Goal: Task Accomplishment & Management: Manage account settings

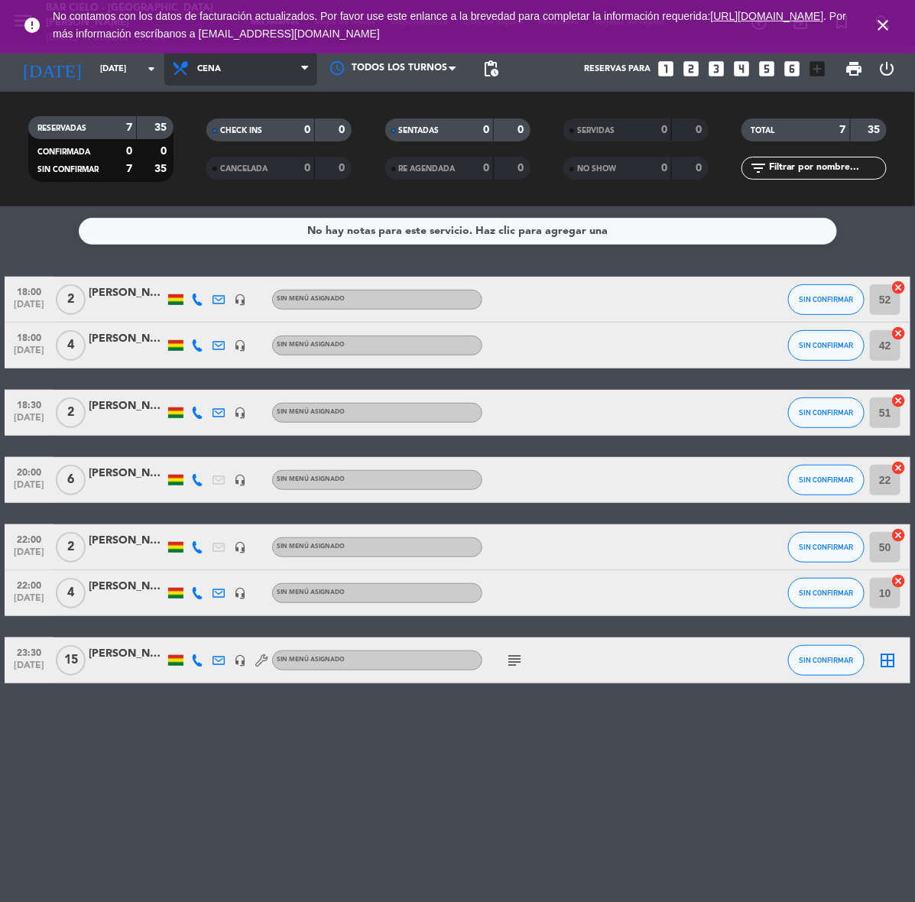
click at [279, 73] on span "Cena" at bounding box center [240, 69] width 153 height 34
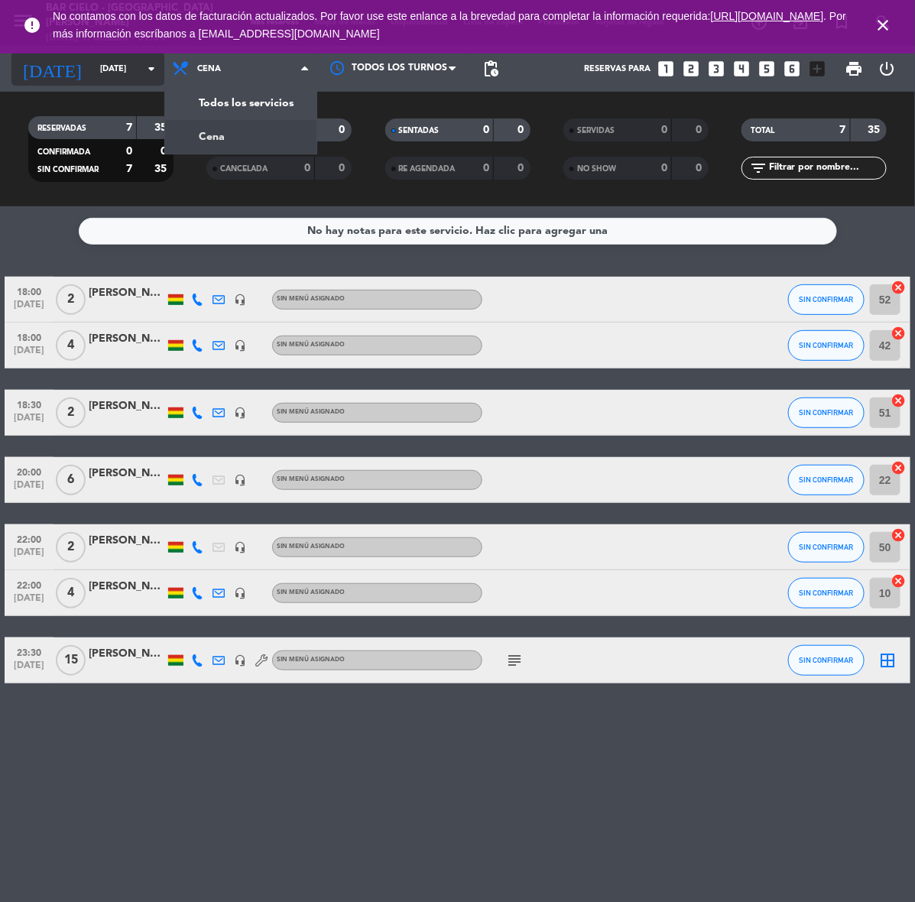
click at [104, 71] on input "[DATE]" at bounding box center [149, 69] width 115 height 25
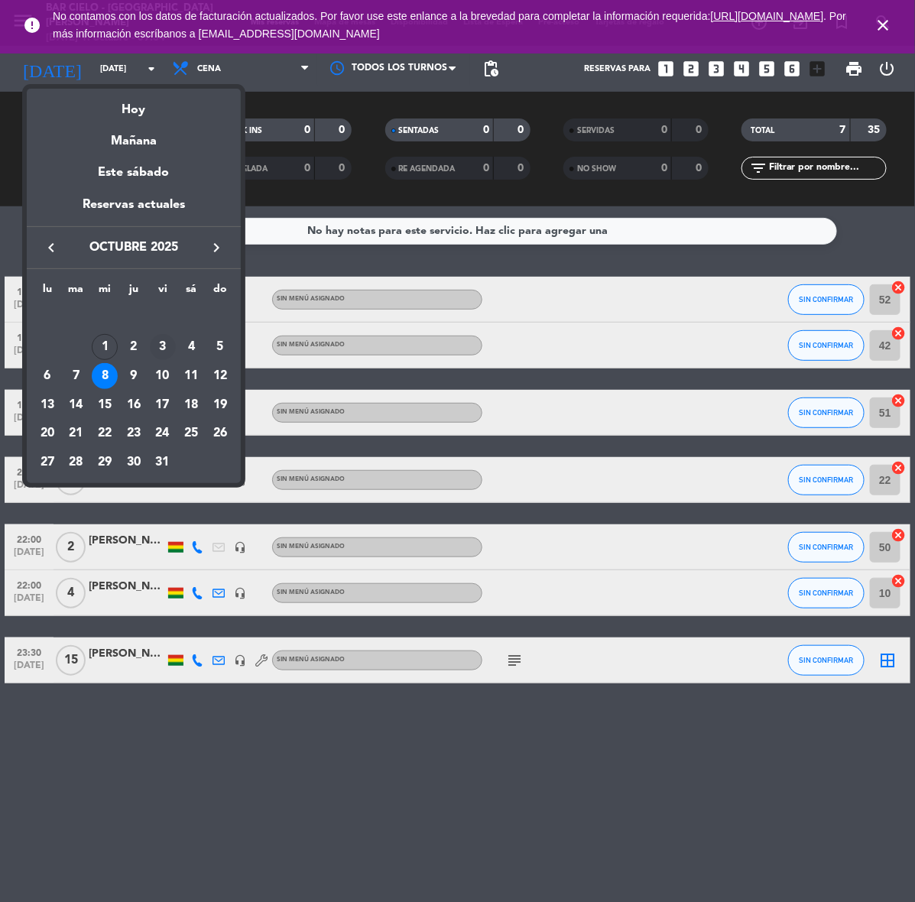
click at [166, 345] on div "3" at bounding box center [163, 347] width 26 height 26
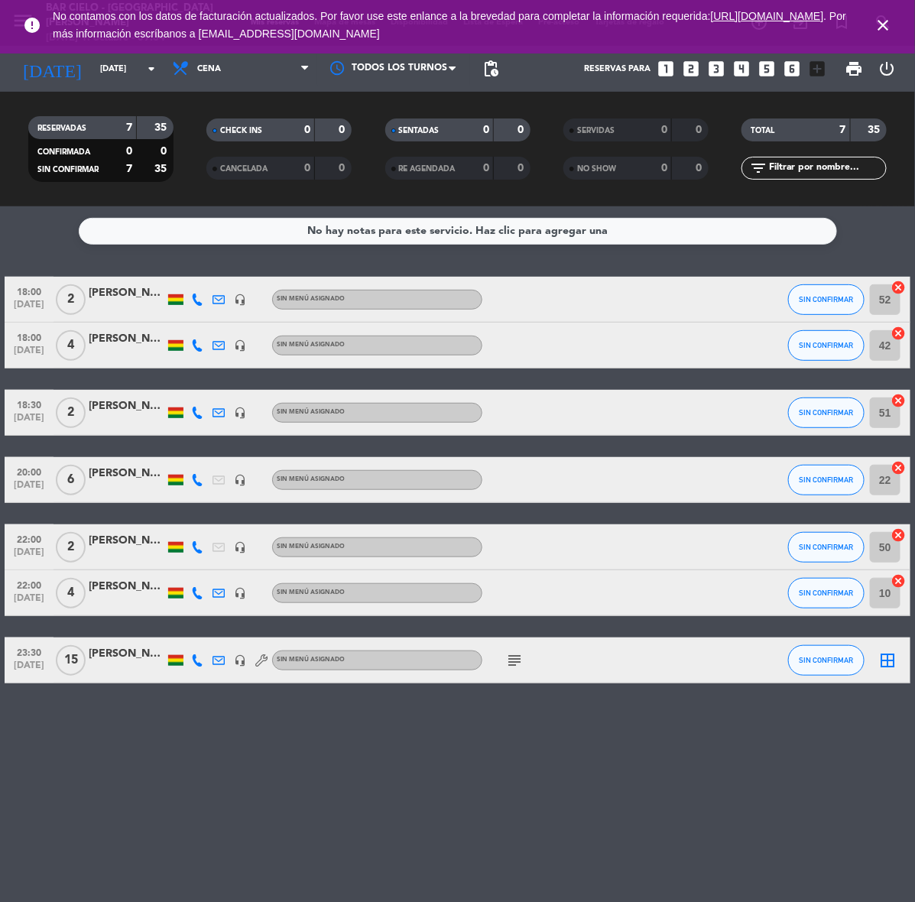
type input "[DATE]"
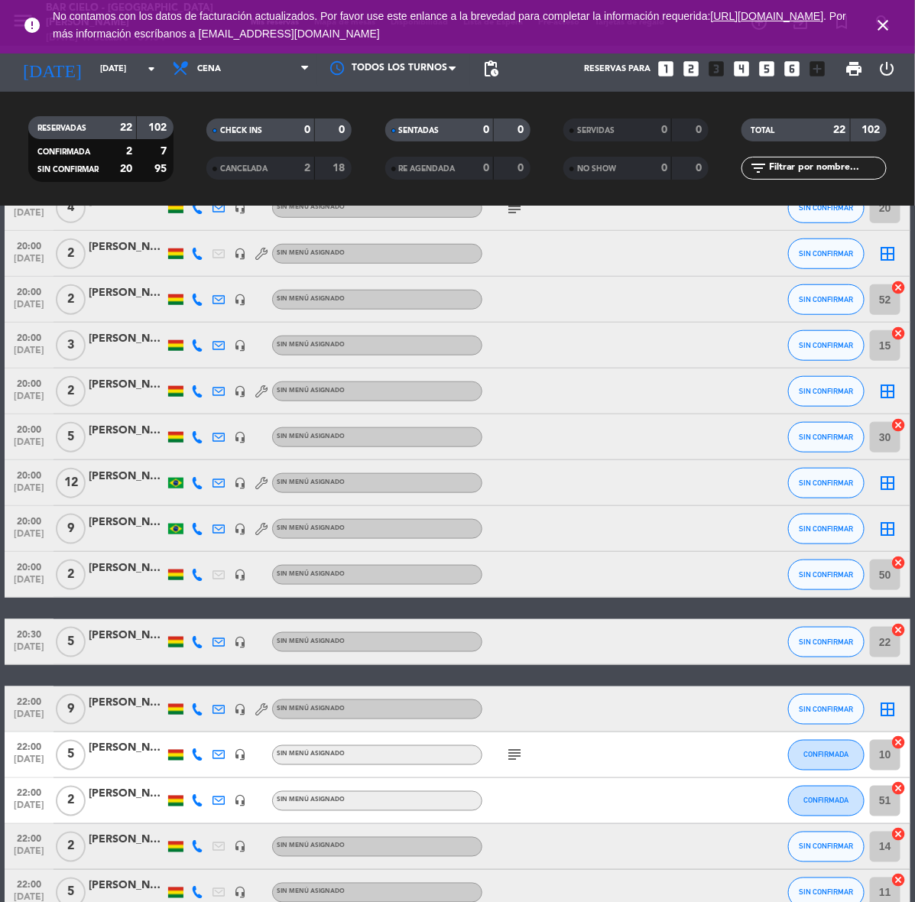
scroll to position [524, 0]
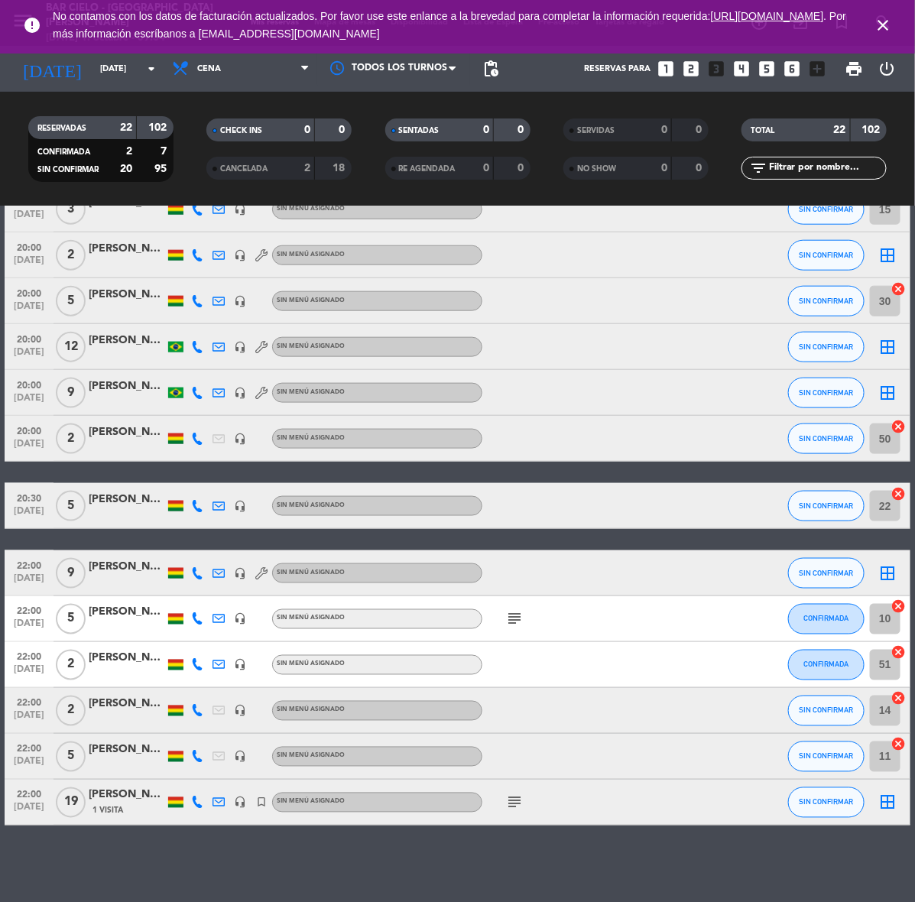
click at [90, 336] on div "[PERSON_NAME]" at bounding box center [127, 341] width 76 height 18
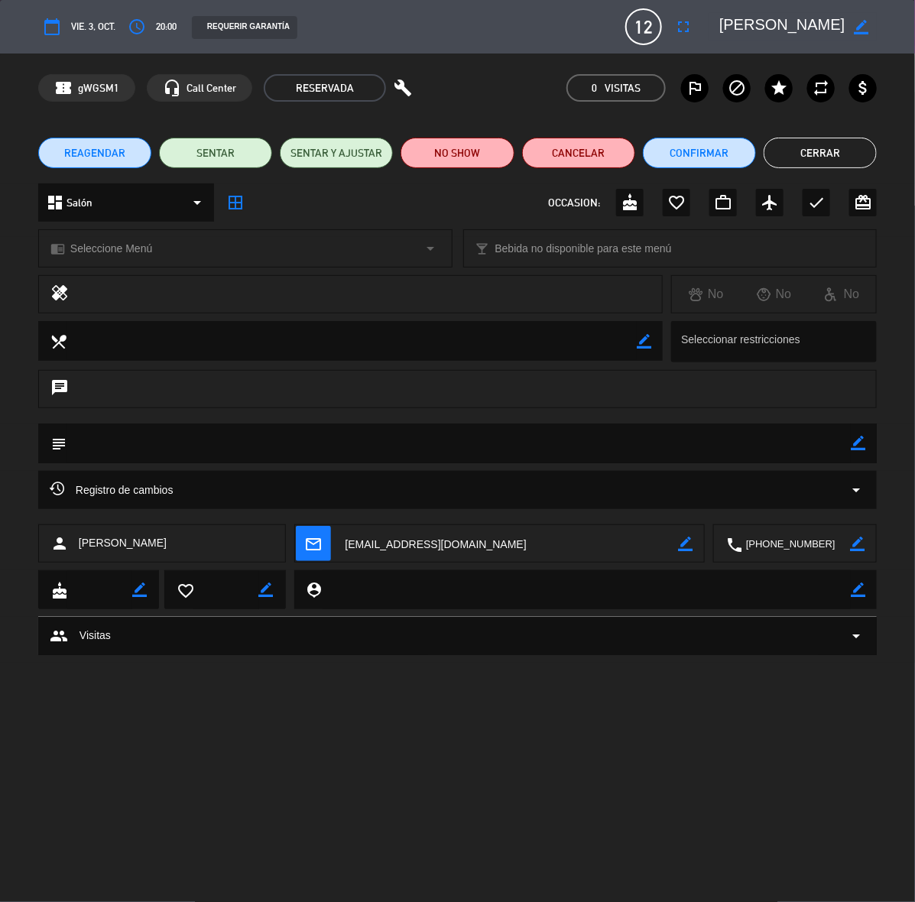
click at [419, 483] on div "Registro de cambios arrow_drop_down" at bounding box center [457, 490] width 815 height 18
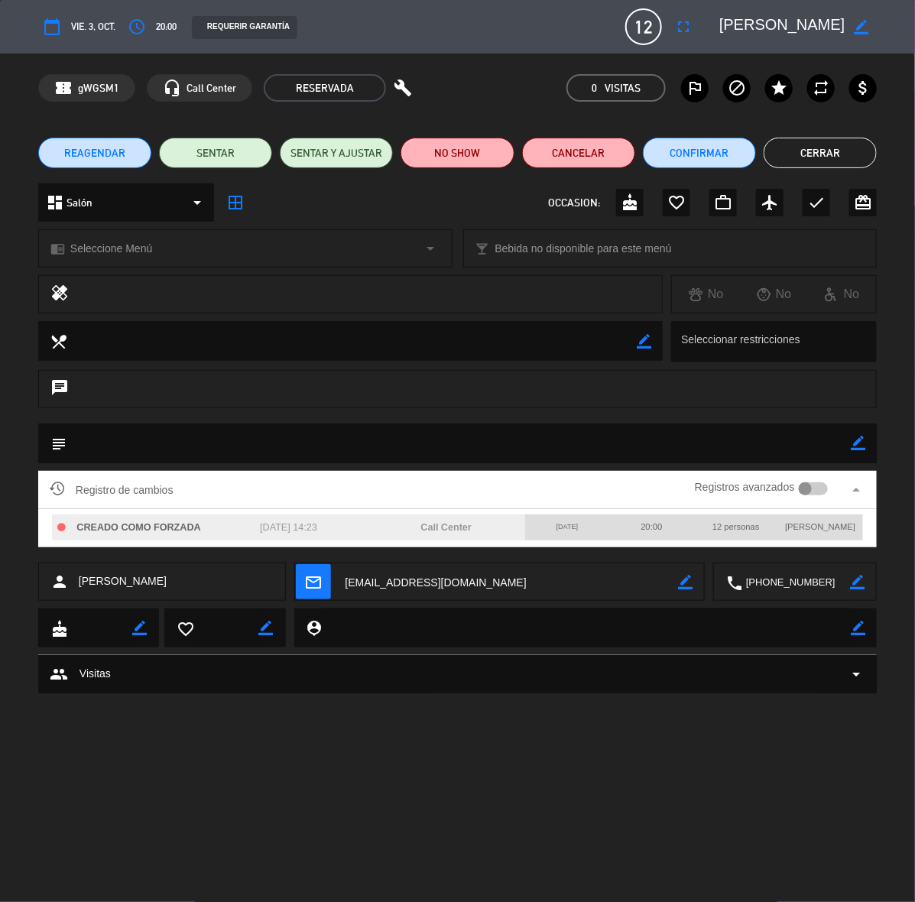
click at [786, 581] on textarea at bounding box center [796, 582] width 108 height 38
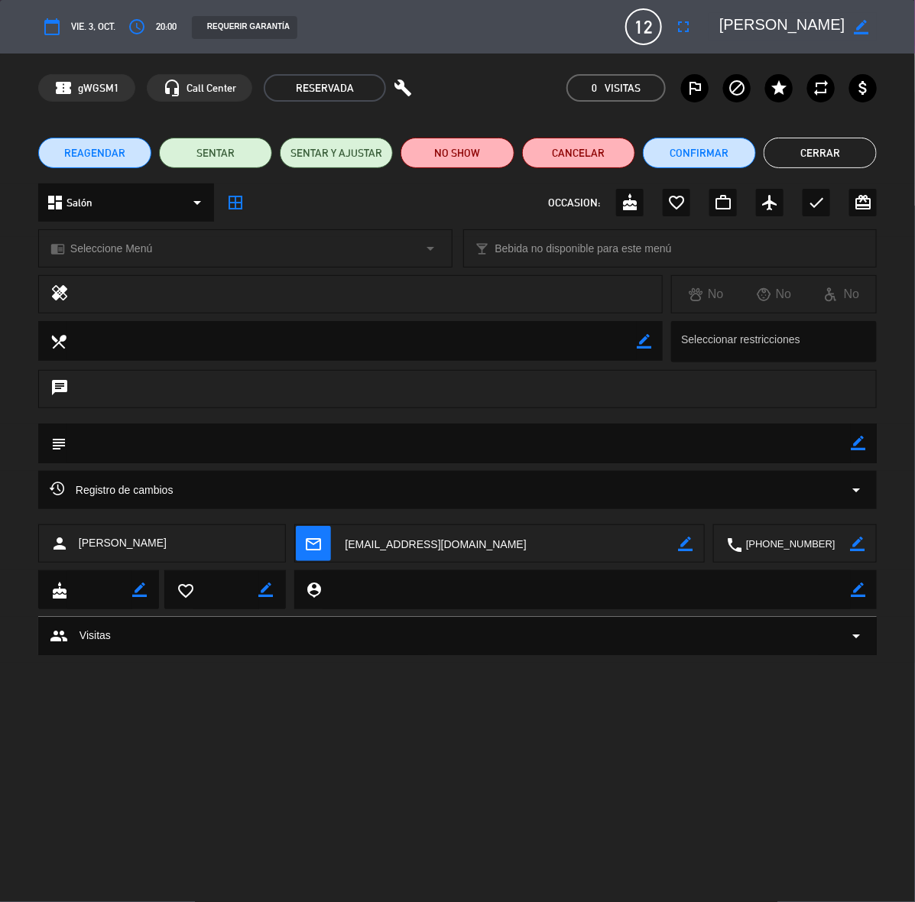
click at [795, 539] on textarea at bounding box center [796, 544] width 108 height 38
click at [795, 510] on span "Click para copiar" at bounding box center [776, 506] width 80 height 16
click at [590, 158] on button "Cancelar" at bounding box center [578, 153] width 113 height 31
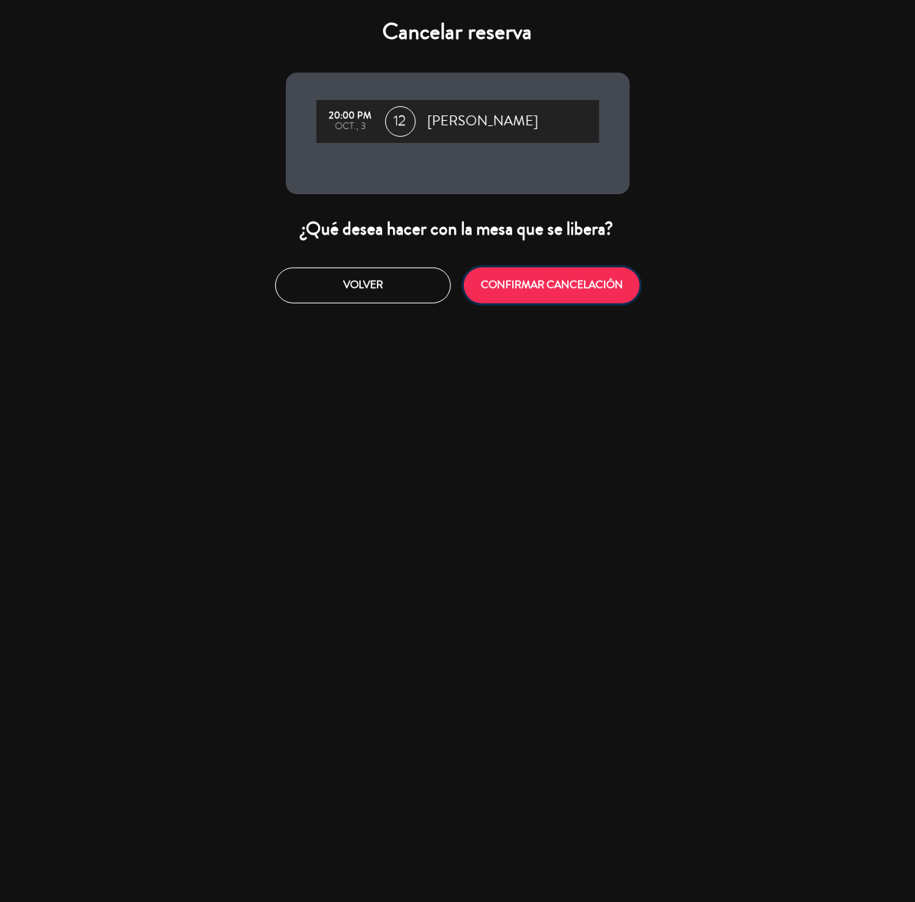
drag, startPoint x: 543, startPoint y: 287, endPoint x: 407, endPoint y: 330, distance: 142.6
click at [541, 287] on button "CONFIRMAR CANCELACIÓN" at bounding box center [552, 285] width 176 height 36
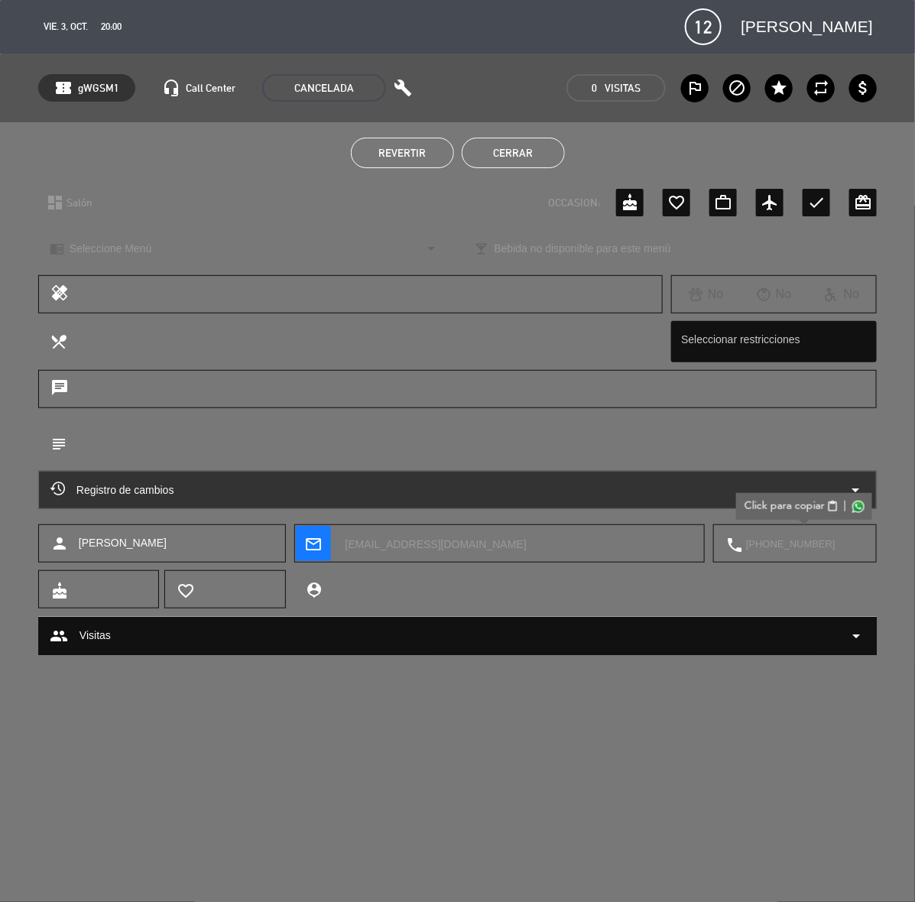
click at [532, 151] on button "Cerrar" at bounding box center [513, 153] width 103 height 31
